Goal: Information Seeking & Learning: Learn about a topic

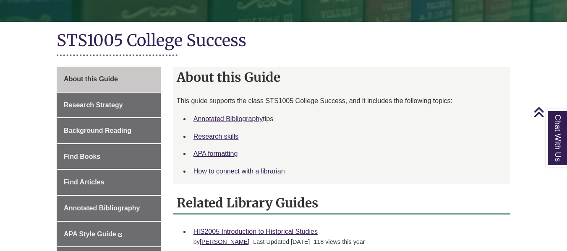
scroll to position [169, 0]
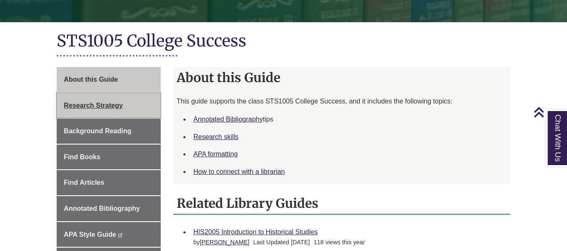
click at [123, 97] on link "Research Strategy" at bounding box center [109, 105] width 104 height 25
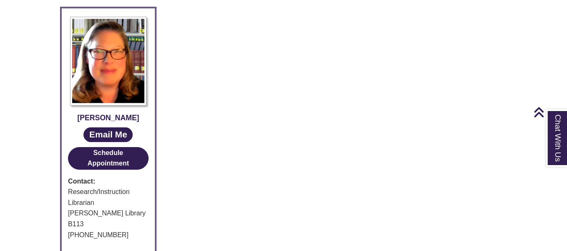
scroll to position [498, 0]
click at [190, 72] on div "About this Guide Research Strategy Background Reading Find Books Find Articles …" at bounding box center [283, 4] width 466 height 532
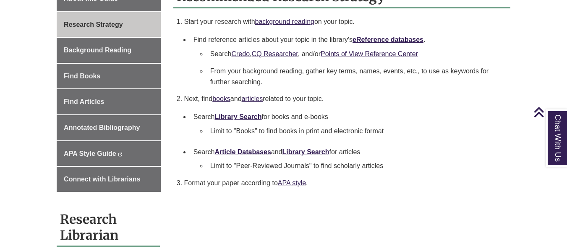
scroll to position [248, 0]
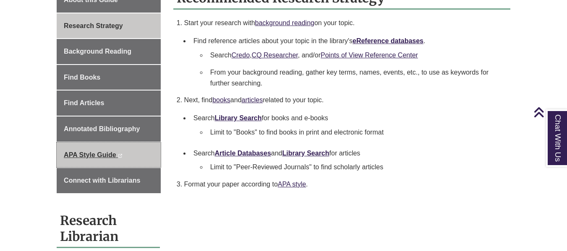
click at [91, 156] on span "APA Style Guide" at bounding box center [90, 154] width 52 height 7
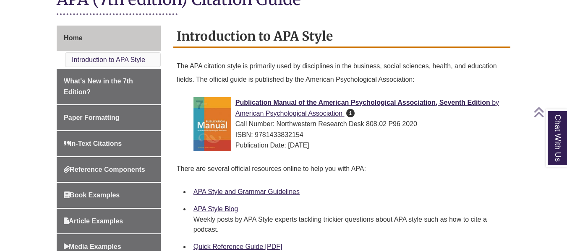
scroll to position [211, 0]
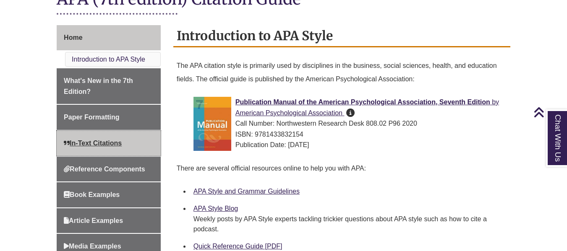
click at [104, 142] on span "In-Text Citations" at bounding box center [93, 143] width 58 height 7
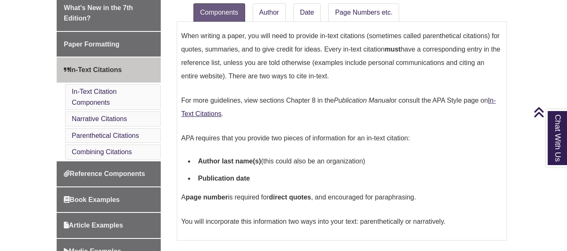
scroll to position [267, 0]
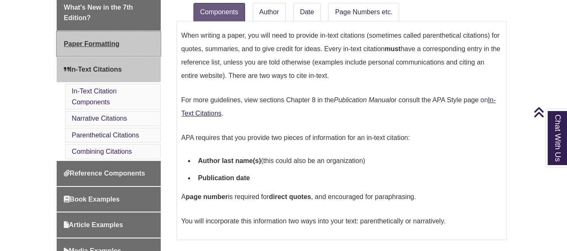
click at [115, 35] on link "Paper Formatting" at bounding box center [109, 43] width 104 height 25
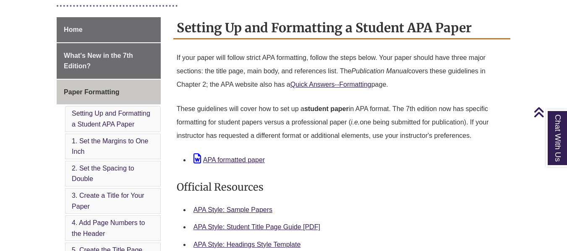
scroll to position [219, 0]
click at [225, 158] on link "APA formatted paper" at bounding box center [228, 159] width 71 height 7
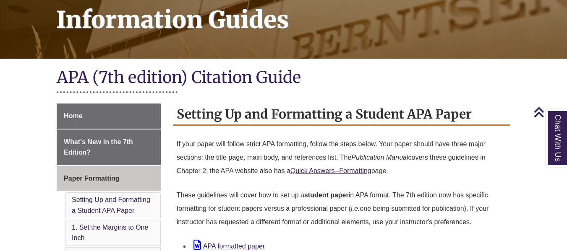
scroll to position [115, 0]
